Goal: Task Accomplishment & Management: Use online tool/utility

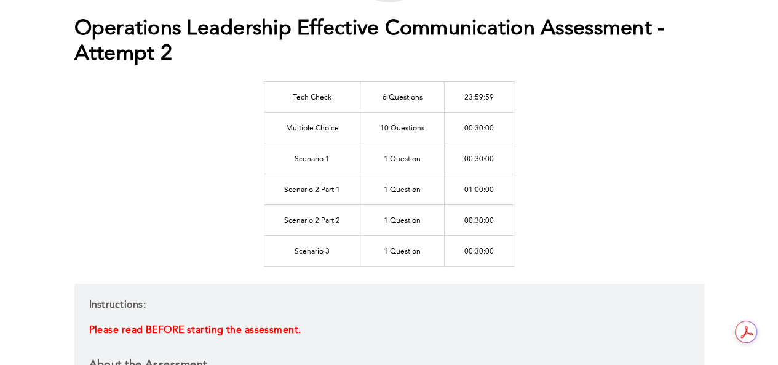
scroll to position [147, 0]
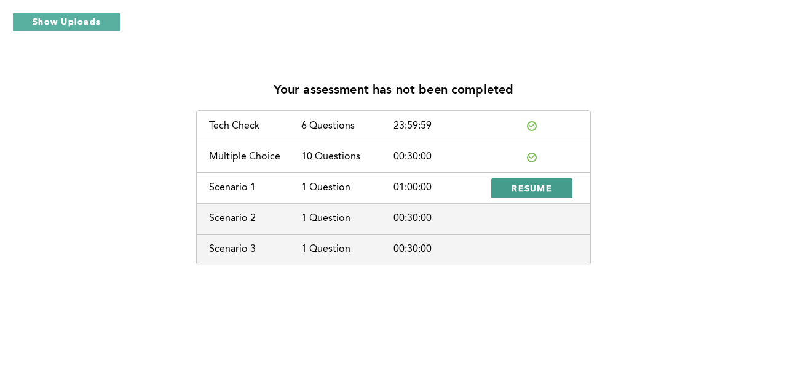
click at [513, 182] on span "RESUME" at bounding box center [531, 188] width 41 height 12
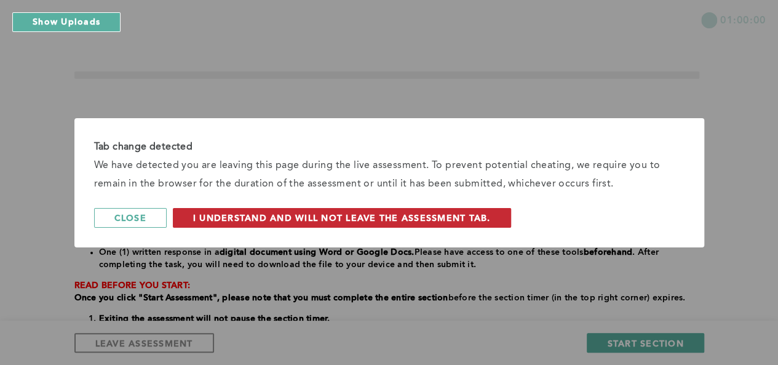
click at [197, 210] on button "I understand and will not leave the assessment tab." at bounding box center [342, 218] width 338 height 20
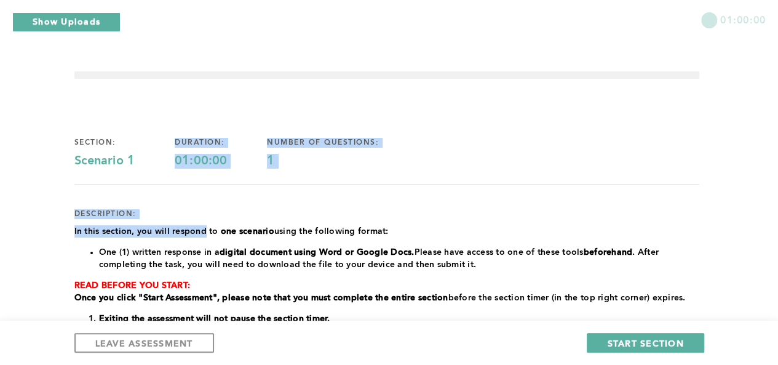
drag, startPoint x: 197, startPoint y: 210, endPoint x: 183, endPoint y: 120, distance: 90.9
click at [183, 120] on div "section: Scenario 1 duration: 01:00:00 number of questions: 1 description: ﻿In …" at bounding box center [386, 343] width 625 height 451
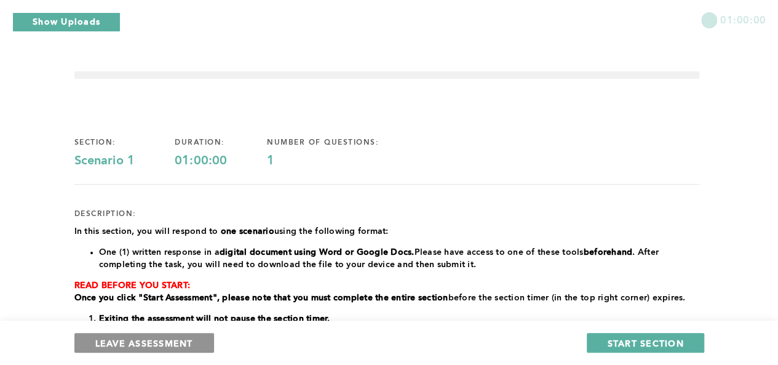
click at [160, 341] on span "LEAVE ASSESSMENT" at bounding box center [144, 343] width 98 height 12
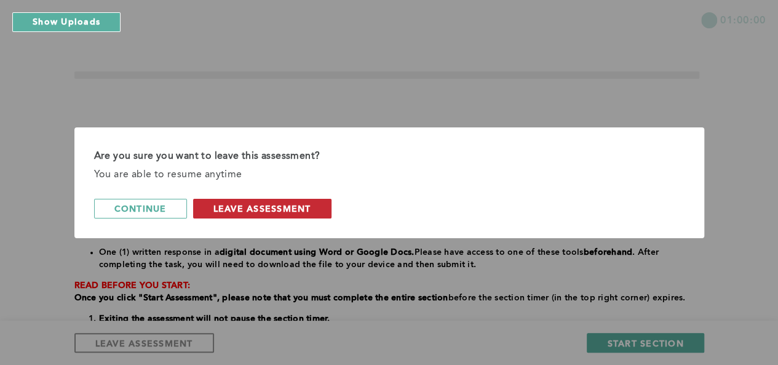
click at [311, 210] on span "leave assessment" at bounding box center [262, 208] width 98 height 12
